Goal: Task Accomplishment & Management: Complete application form

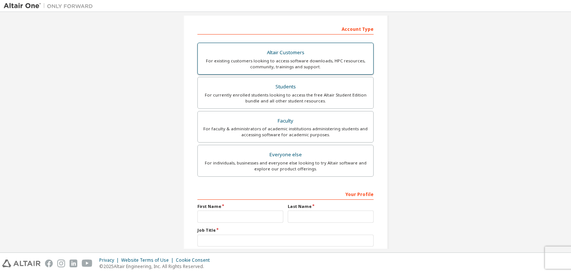
scroll to position [112, 0]
click at [289, 99] on div "For currently enrolled students looking to access the free Altair Student Editi…" at bounding box center [285, 98] width 167 height 12
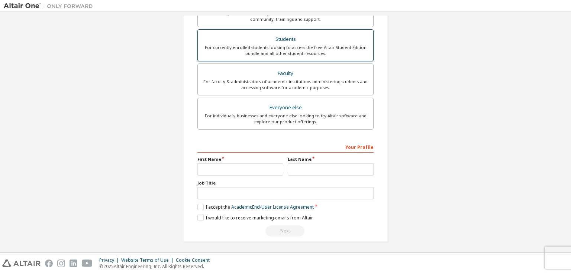
scroll to position [178, 0]
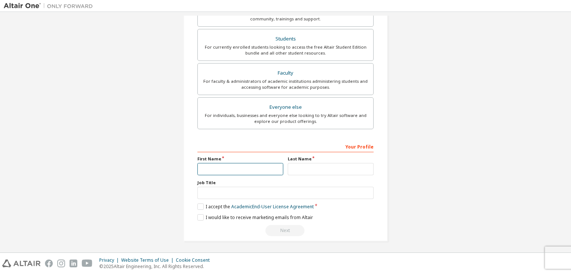
click at [241, 166] on input "text" at bounding box center [240, 169] width 86 height 12
type input "*****"
drag, startPoint x: 323, startPoint y: 160, endPoint x: 323, endPoint y: 174, distance: 14.1
click at [323, 162] on div "Last Name" at bounding box center [331, 165] width 90 height 19
click at [323, 174] on div "Your Profile First Name ***** Last Name Job Title Please provide State/Province…" at bounding box center [285, 189] width 176 height 96
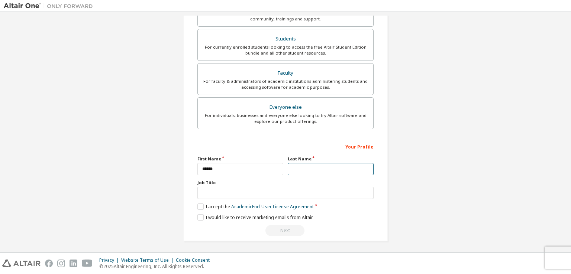
click at [326, 172] on input "text" at bounding box center [331, 169] width 86 height 12
type input "*******"
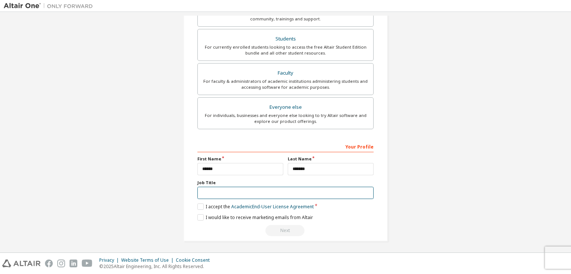
click at [285, 191] on input "text" at bounding box center [285, 193] width 176 height 12
type input "*******"
click at [195, 205] on div "Create an Altair One Account For Free Trials, Licenses, Downloads, Learning & D…" at bounding box center [285, 43] width 204 height 395
click at [199, 204] on label "I accept the Academic End-User License Agreement" at bounding box center [255, 207] width 116 height 6
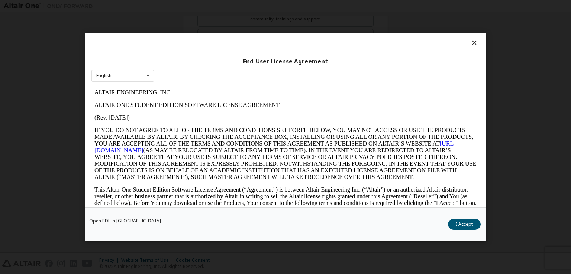
scroll to position [0, 0]
click at [474, 228] on button "I Accept" at bounding box center [464, 224] width 33 height 11
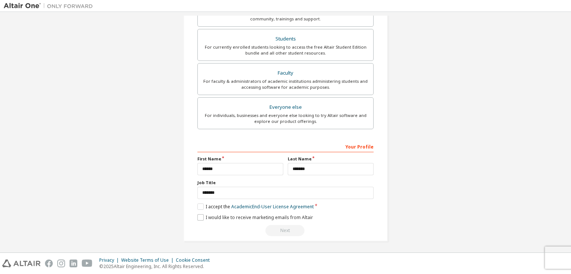
drag, startPoint x: 195, startPoint y: 217, endPoint x: 201, endPoint y: 217, distance: 6.0
click at [196, 217] on div "Create an Altair One Account For Free Trials, Licenses, Downloads, Learning & D…" at bounding box center [285, 43] width 204 height 395
click at [201, 218] on label "I would like to receive marketing emails from Altair" at bounding box center [255, 218] width 116 height 6
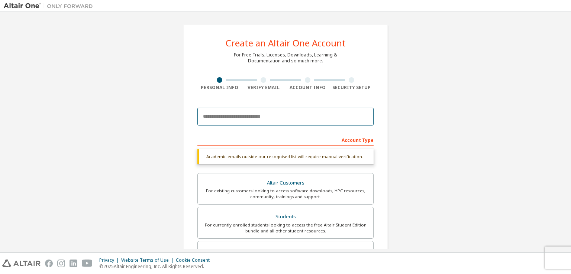
click at [286, 115] on input "email" at bounding box center [285, 117] width 176 height 18
click at [303, 112] on input "email" at bounding box center [285, 117] width 176 height 18
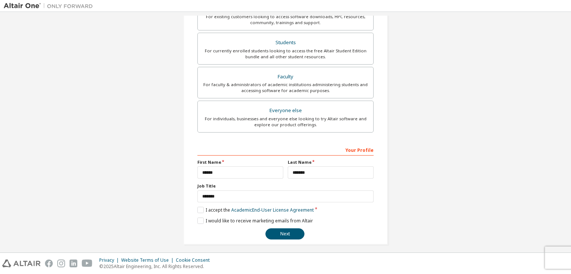
scroll to position [159, 0]
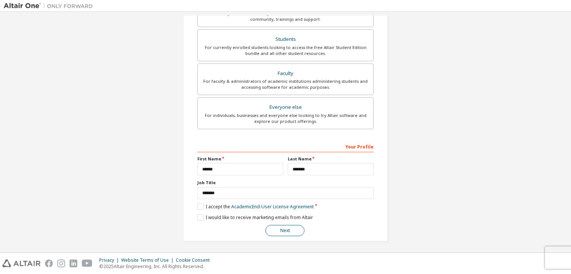
type input "**********"
click at [291, 233] on button "Next" at bounding box center [284, 230] width 39 height 11
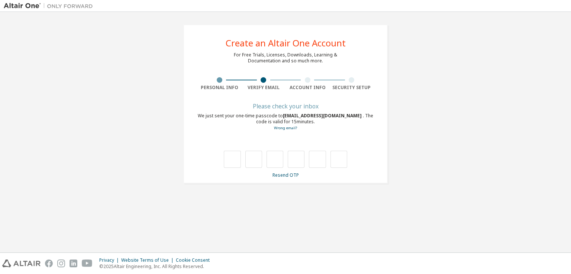
type input "*"
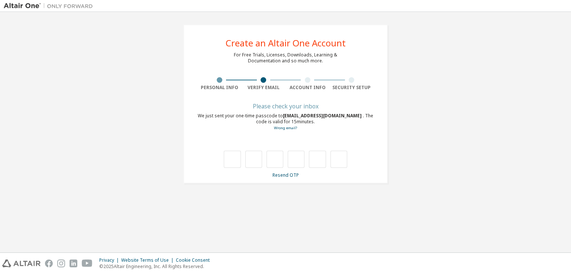
type input "*"
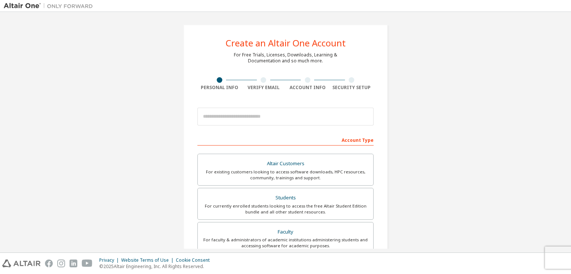
click at [303, 80] on div at bounding box center [308, 80] width 44 height 6
click at [305, 79] on div at bounding box center [308, 80] width 6 height 6
click at [351, 81] on div at bounding box center [352, 80] width 6 height 6
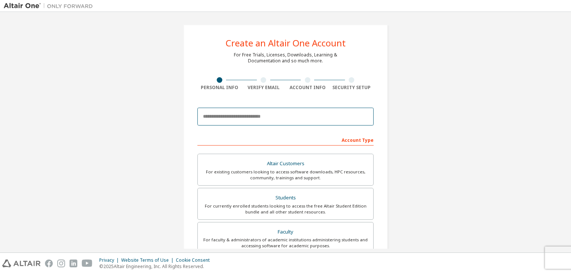
click at [260, 118] on input "email" at bounding box center [285, 117] width 176 height 18
type input "**********"
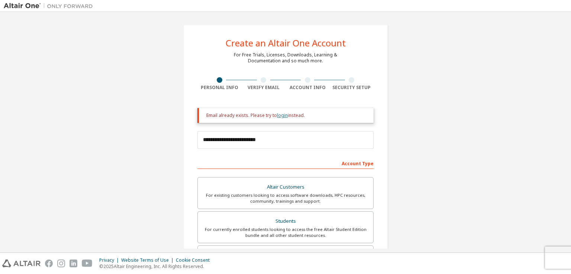
click at [277, 115] on link "login" at bounding box center [282, 115] width 11 height 6
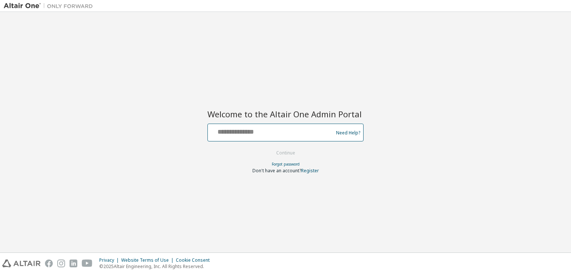
click at [277, 129] on input "text" at bounding box center [272, 131] width 122 height 11
type input "**********"
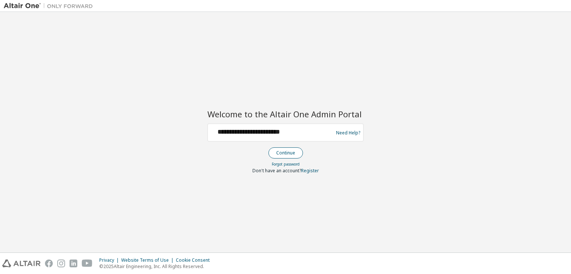
click at [293, 150] on button "Continue" at bounding box center [285, 153] width 35 height 11
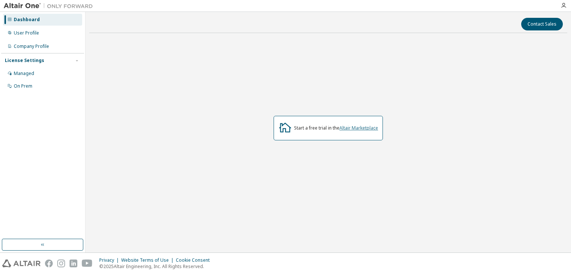
click at [368, 127] on link "Altair Marketplace" at bounding box center [358, 128] width 39 height 6
